Goal: Information Seeking & Learning: Find specific page/section

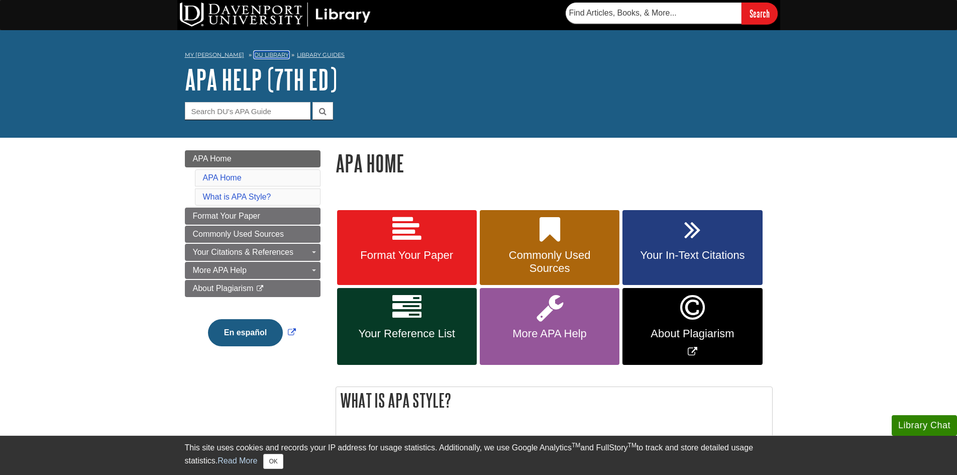
click at [255, 52] on link "DU Library" at bounding box center [271, 54] width 35 height 7
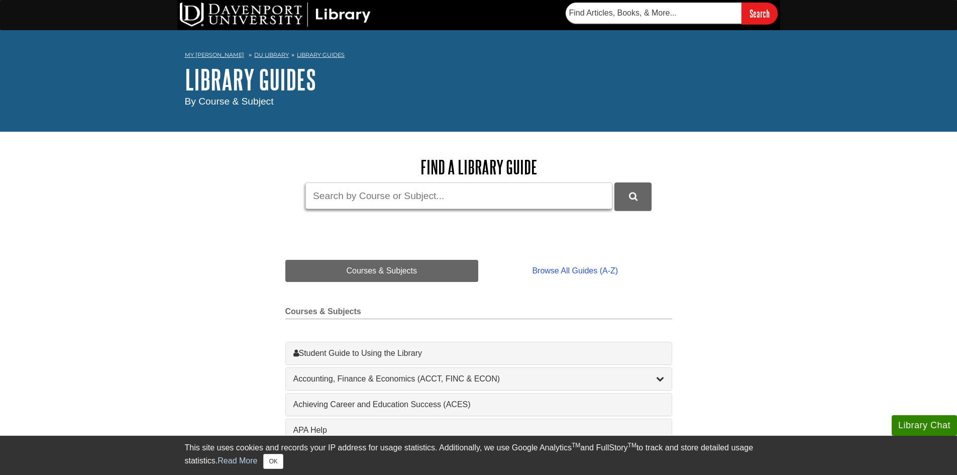
click at [362, 196] on input "Guide Search Terms" at bounding box center [458, 195] width 307 height 27
type input "casa latina"
click at [614, 182] on button "DU Library Guides Search" at bounding box center [632, 196] width 37 height 28
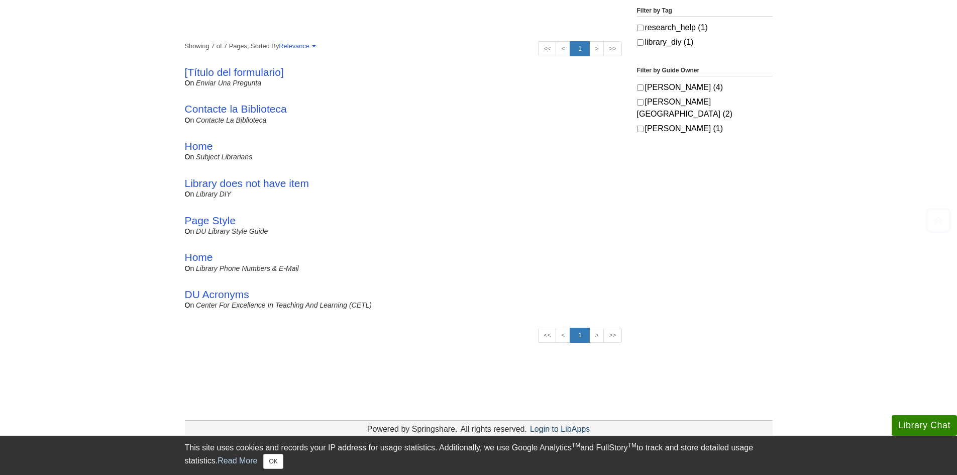
scroll to position [251, 0]
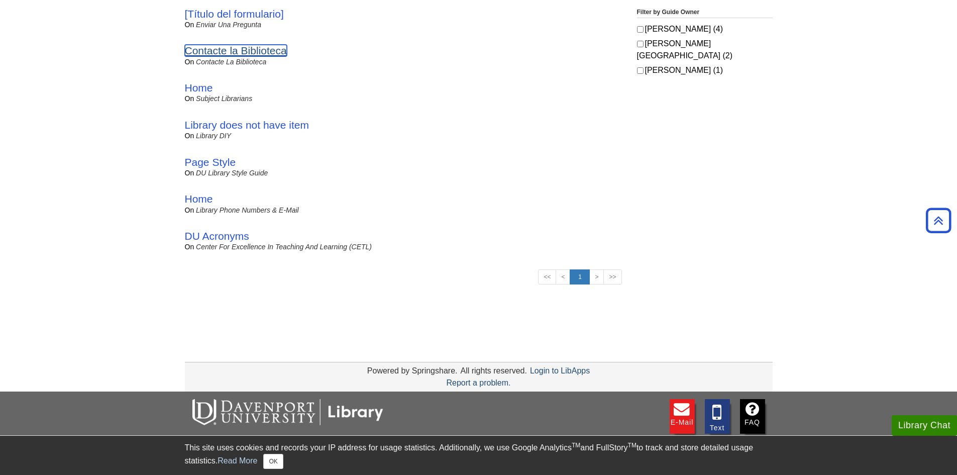
click at [228, 53] on link "Contacte la Biblioteca" at bounding box center [236, 51] width 102 height 12
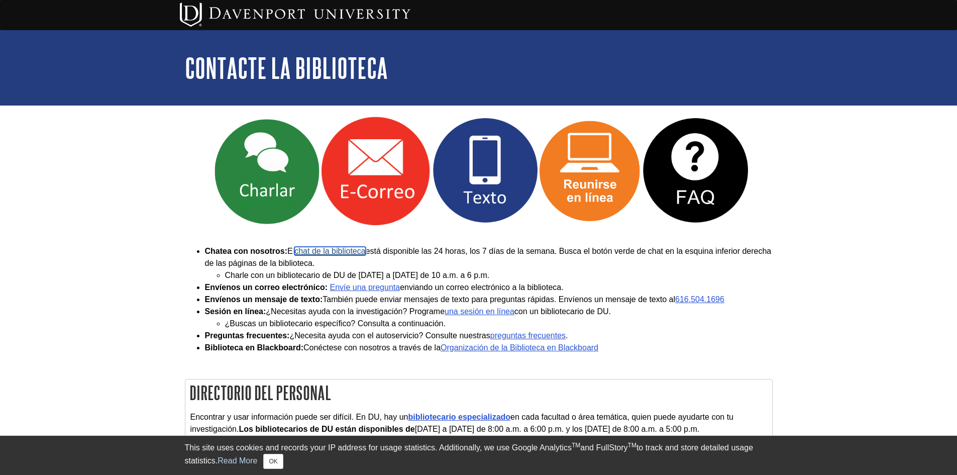
click at [353, 251] on link "chat de la biblioteca" at bounding box center [329, 251] width 71 height 9
click at [382, 15] on img at bounding box center [295, 15] width 231 height 24
